Goal: Complete application form

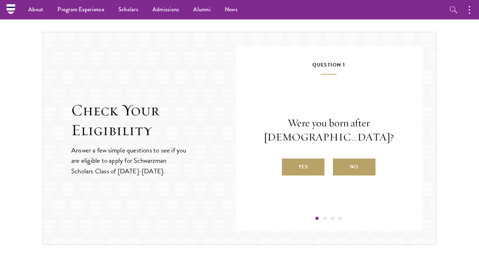
scroll to position [710, 0]
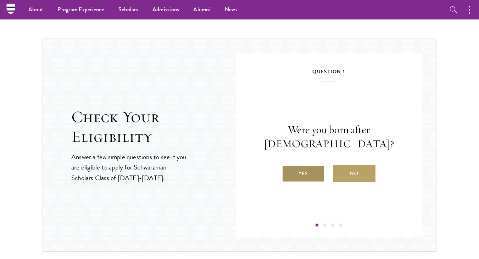
click at [303, 179] on label "Yes" at bounding box center [303, 173] width 43 height 17
click at [288, 172] on input "Yes" at bounding box center [285, 169] width 6 height 6
radio input "true"
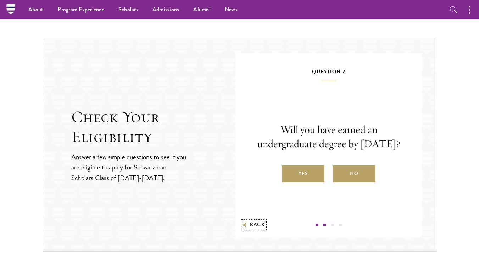
click at [255, 226] on button "Back" at bounding box center [254, 224] width 22 height 7
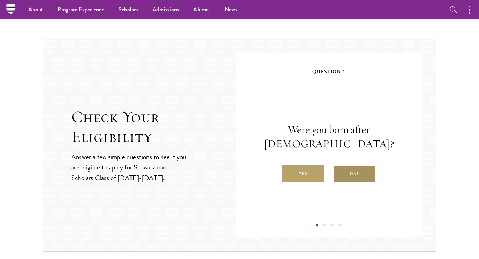
click at [353, 171] on label "No" at bounding box center [354, 173] width 43 height 17
click at [339, 171] on input "No" at bounding box center [336, 169] width 6 height 6
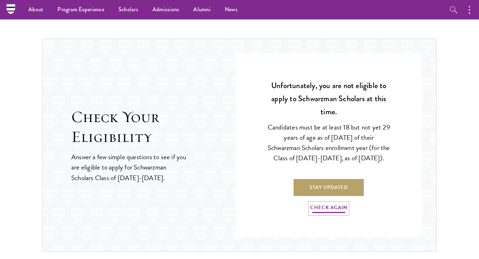
click at [321, 214] on link "Check Again" at bounding box center [328, 208] width 37 height 11
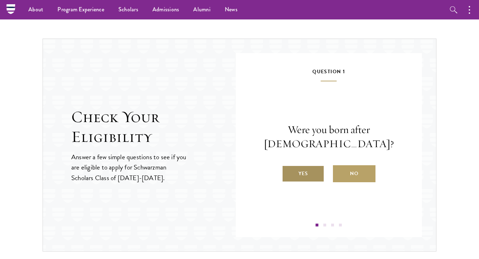
click at [307, 179] on label "Yes" at bounding box center [303, 173] width 43 height 17
click at [288, 172] on input "Yes" at bounding box center [285, 169] width 6 height 6
click at [305, 182] on label "Yes" at bounding box center [303, 173] width 43 height 17
click at [288, 172] on input "Yes" at bounding box center [285, 169] width 6 height 6
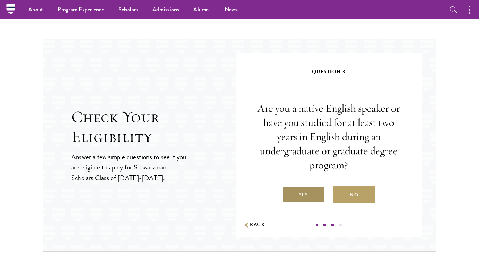
click at [308, 193] on label "Yes" at bounding box center [303, 194] width 43 height 17
click at [288, 193] on input "Yes" at bounding box center [285, 190] width 6 height 6
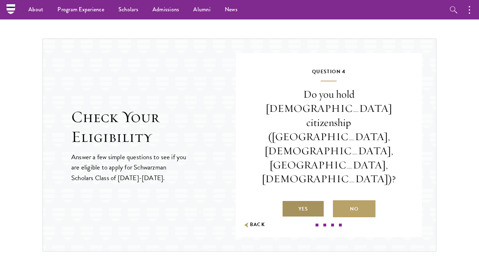
click at [307, 200] on label "Yes" at bounding box center [303, 208] width 43 height 17
click at [288, 202] on input "Yes" at bounding box center [285, 205] width 6 height 6
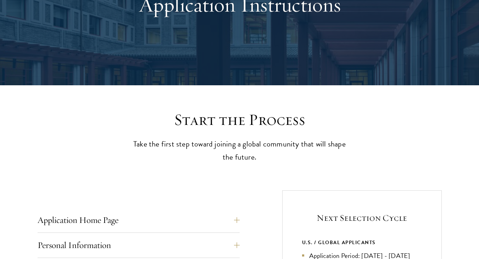
scroll to position [96, 0]
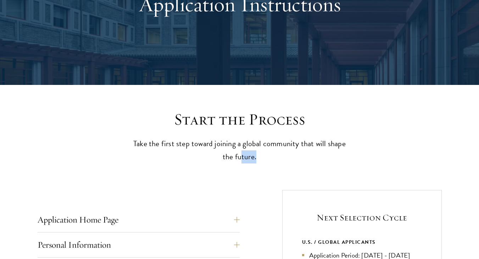
drag, startPoint x: 240, startPoint y: 159, endPoint x: 257, endPoint y: 158, distance: 17.0
click at [258, 159] on p "Take the first step toward joining a global community that will shape the futur…" at bounding box center [240, 150] width 220 height 26
click at [249, 155] on p "Take the first step toward joining a global community that will shape the futur…" at bounding box center [240, 150] width 220 height 26
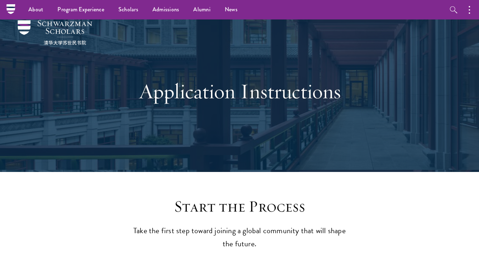
scroll to position [0, 0]
